Goal: Find specific page/section: Find specific page/section

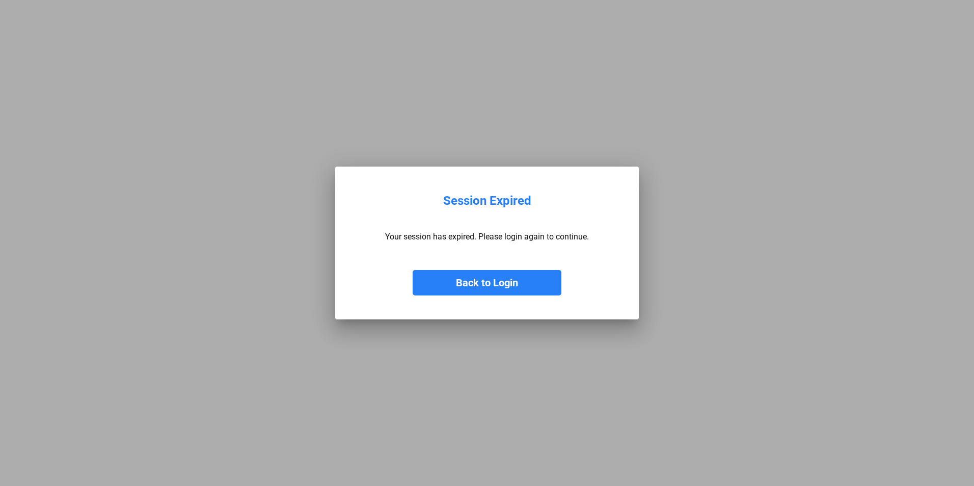
click at [491, 286] on button "Back to Login" at bounding box center [487, 282] width 149 height 25
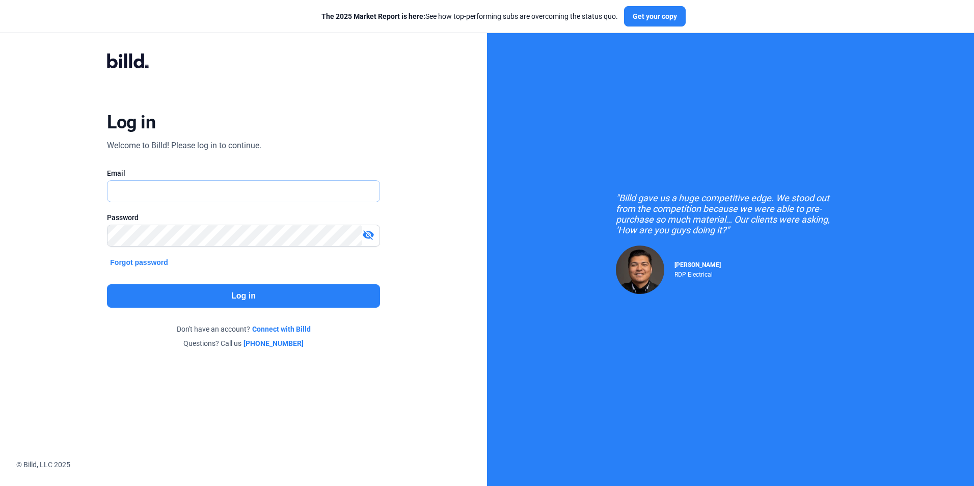
type input "[EMAIL_ADDRESS][DOMAIN_NAME]"
click at [209, 284] on button "Log in" at bounding box center [243, 295] width 273 height 23
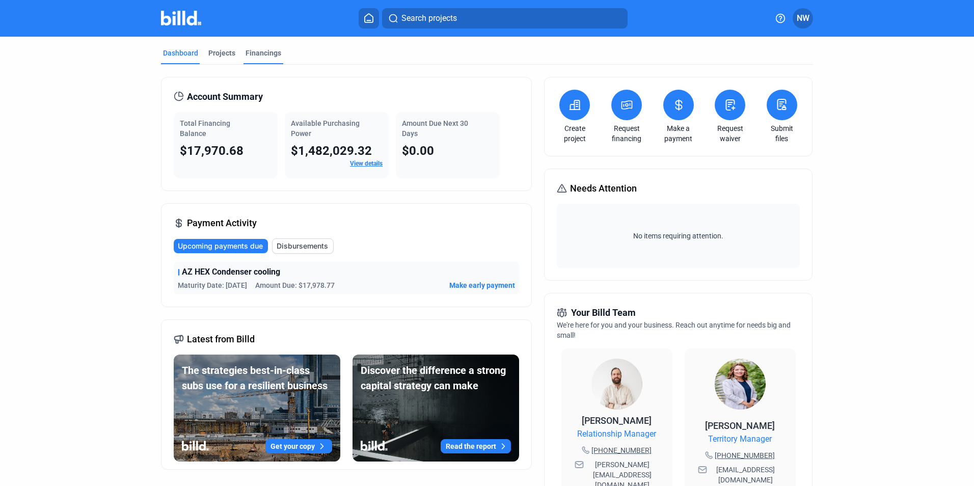
click at [259, 54] on div "Financings" at bounding box center [264, 53] width 36 height 10
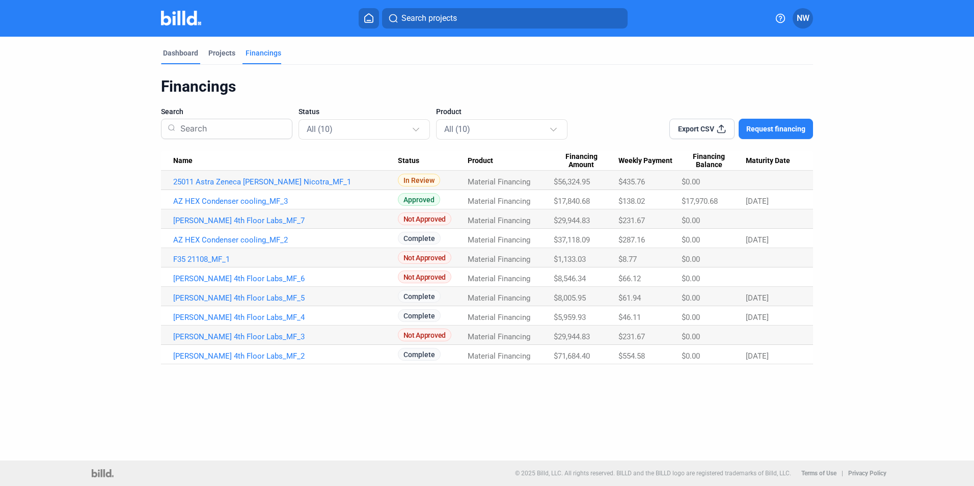
click at [169, 54] on div "Dashboard" at bounding box center [180, 53] width 35 height 10
